Goal: Check status: Verify the current state of an ongoing process or item

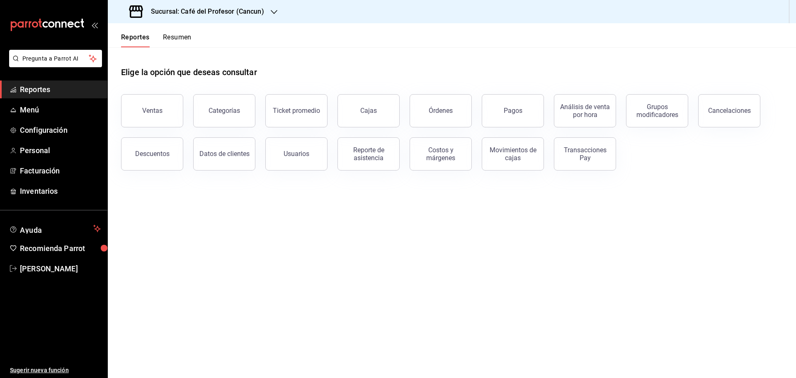
click at [50, 89] on span "Reportes" at bounding box center [60, 89] width 81 height 11
click at [138, 151] on div "Descuentos" at bounding box center [152, 154] width 34 height 8
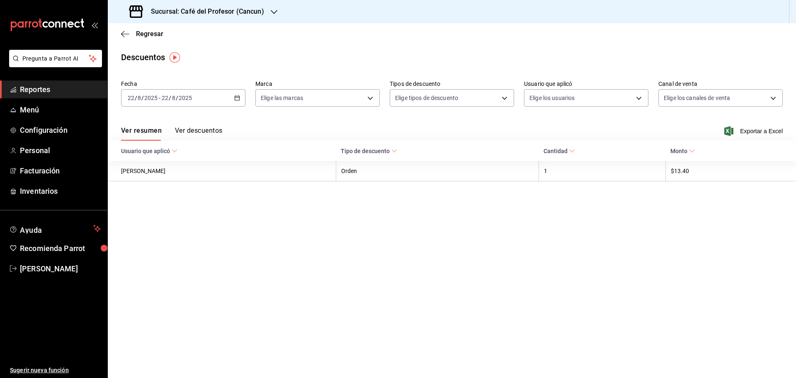
click at [233, 100] on div "[DATE] [DATE] - [DATE] [DATE]" at bounding box center [183, 97] width 124 height 17
click at [255, 12] on h3 "Sucursal: Café del Profesor (Cancun)" at bounding box center [204, 12] width 120 height 10
click at [151, 53] on span "Café del Profesor (Acanceh)" at bounding box center [151, 54] width 74 height 9
click at [237, 100] on \(Stroke\) "button" at bounding box center [237, 98] width 5 height 5
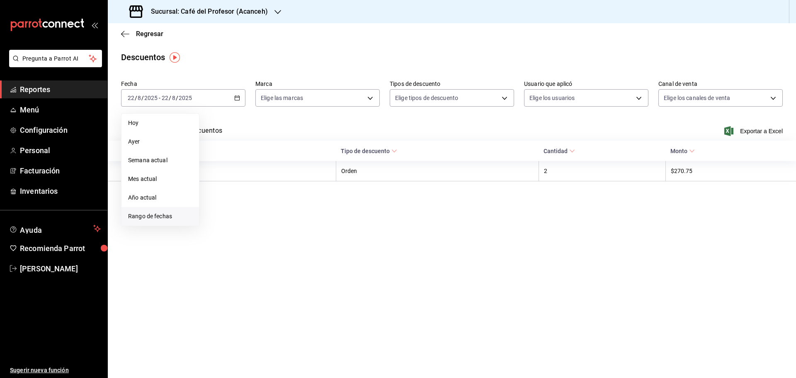
click at [141, 214] on span "Rango de fechas" at bounding box center [160, 216] width 64 height 9
click at [276, 154] on abbr "1" at bounding box center [275, 153] width 3 height 6
click at [270, 204] on button "22" at bounding box center [275, 207] width 15 height 15
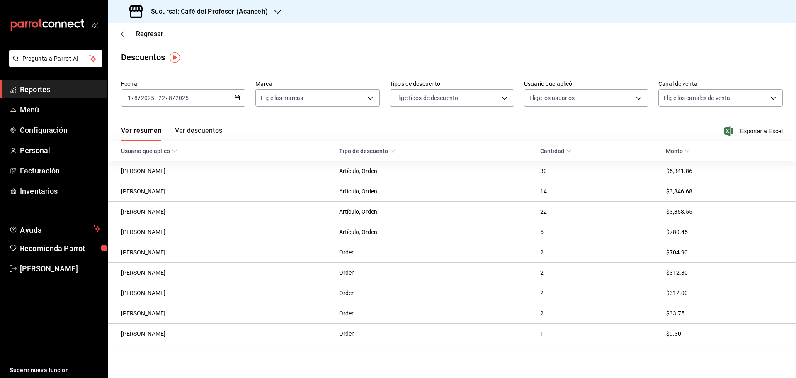
click at [209, 134] on button "Ver descuentos" at bounding box center [198, 134] width 47 height 14
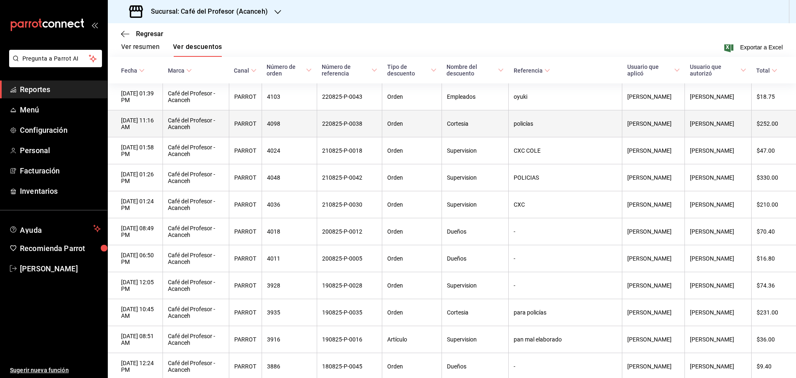
scroll to position [264, 0]
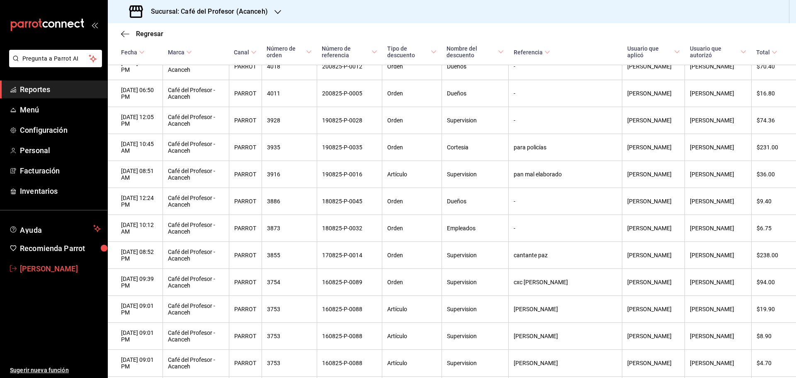
click at [41, 269] on span "[PERSON_NAME]" at bounding box center [60, 268] width 81 height 11
